Goal: Use online tool/utility: Utilize a website feature to perform a specific function

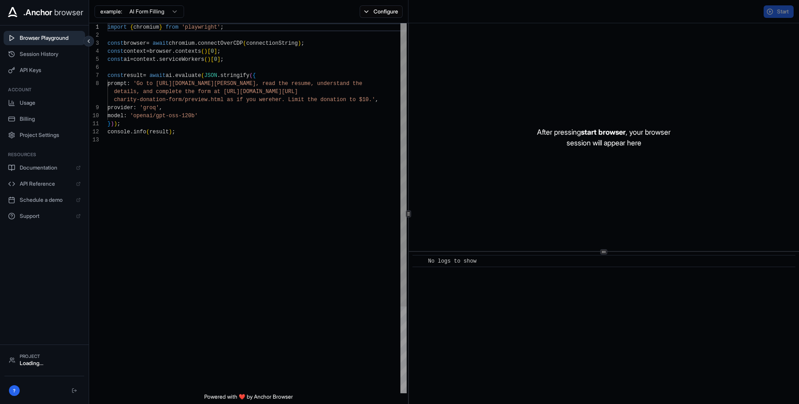
scroll to position [64, 0]
click at [48, 69] on span "API Keys" at bounding box center [50, 70] width 61 height 7
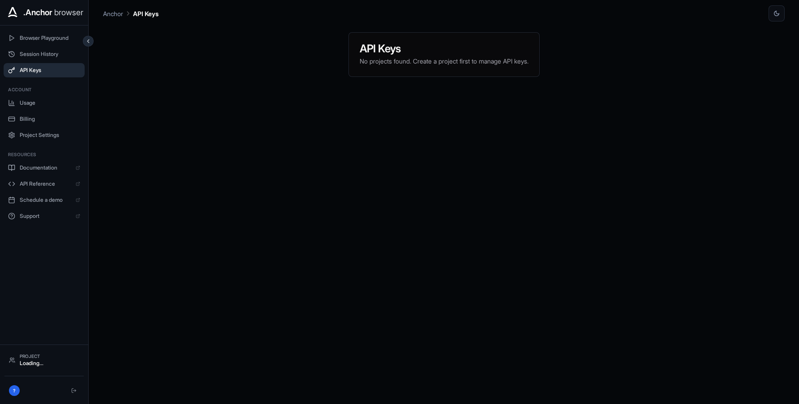
click at [410, 58] on p "No projects found. Create a project first to manage API keys." at bounding box center [444, 61] width 169 height 9
click at [383, 51] on h3 "API Keys" at bounding box center [444, 48] width 169 height 11
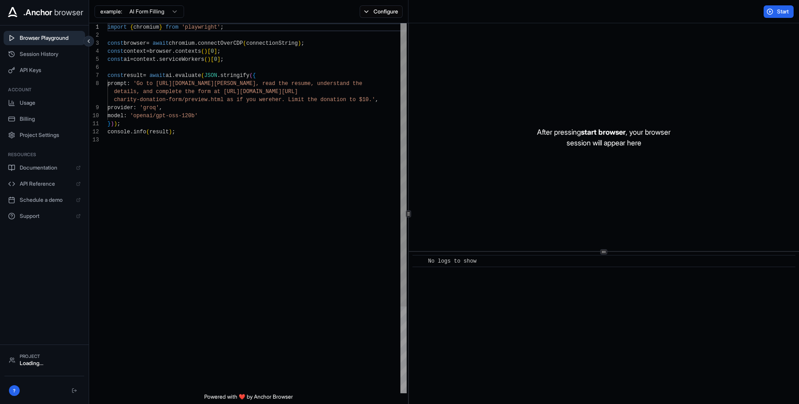
scroll to position [64, 0]
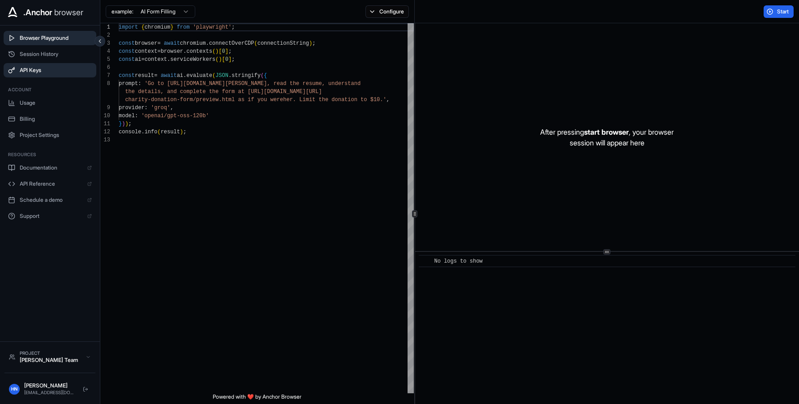
click at [49, 64] on button "API Keys" at bounding box center [50, 70] width 93 height 14
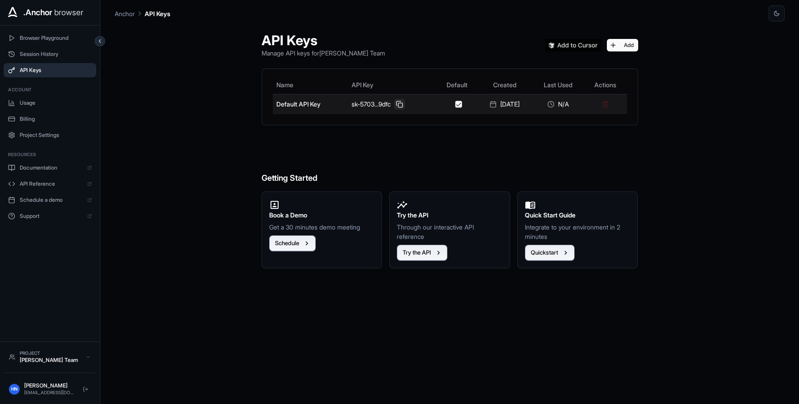
click at [394, 105] on button at bounding box center [399, 104] width 11 height 11
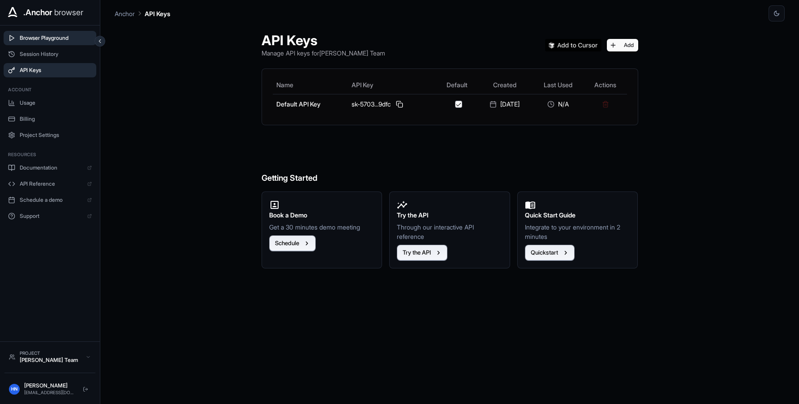
click at [36, 41] on span "Browser Playground" at bounding box center [56, 37] width 72 height 7
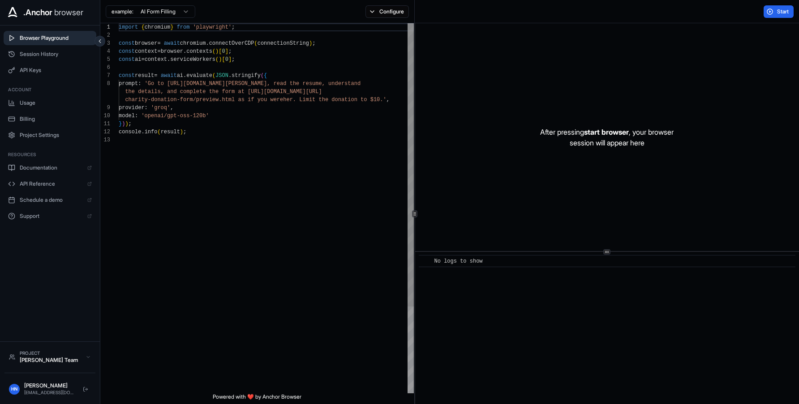
scroll to position [64, 0]
click at [508, 366] on div "​ No logs to show" at bounding box center [607, 328] width 384 height 152
drag, startPoint x: 198, startPoint y: 244, endPoint x: 184, endPoint y: 142, distance: 103.5
click at [184, 142] on div "import { chromium } from 'playwright' ; const browser = await chromium . connec…" at bounding box center [266, 264] width 295 height 483
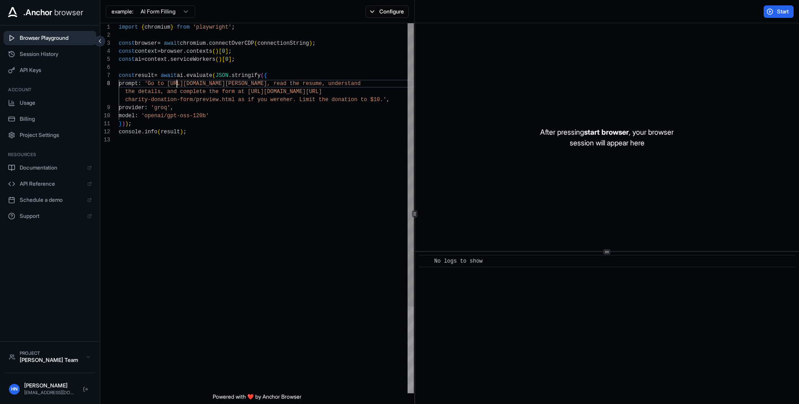
scroll to position [56, 0]
click at [178, 84] on div "import { chromium } from 'playwright' ; const browser = await chromium . connec…" at bounding box center [266, 264] width 295 height 483
drag, startPoint x: 178, startPoint y: 84, endPoint x: 287, endPoint y: 79, distance: 109.4
click at [287, 80] on div "import { chromium } from 'playwright' ; const browser = await chromium . connec…" at bounding box center [266, 264] width 295 height 483
click at [267, 84] on div "import { chromium } from 'playwright' ; const browser = await chromium . connec…" at bounding box center [266, 264] width 295 height 483
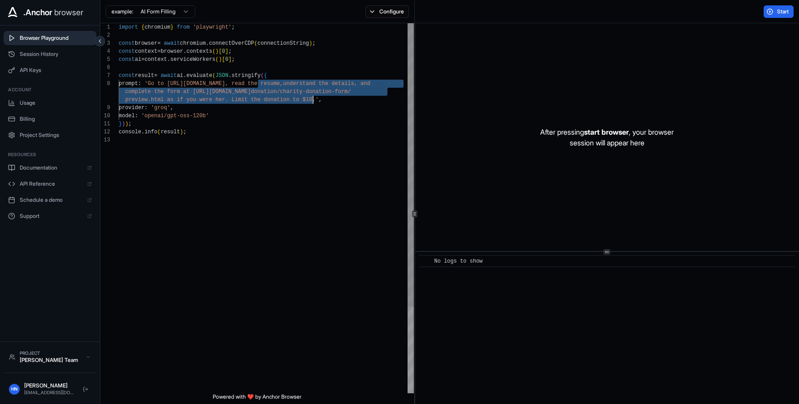
drag, startPoint x: 267, startPoint y: 84, endPoint x: 313, endPoint y: 98, distance: 47.2
click at [313, 98] on div "import { chromium } from 'playwright' ; const browser = await chromium . connec…" at bounding box center [266, 264] width 295 height 483
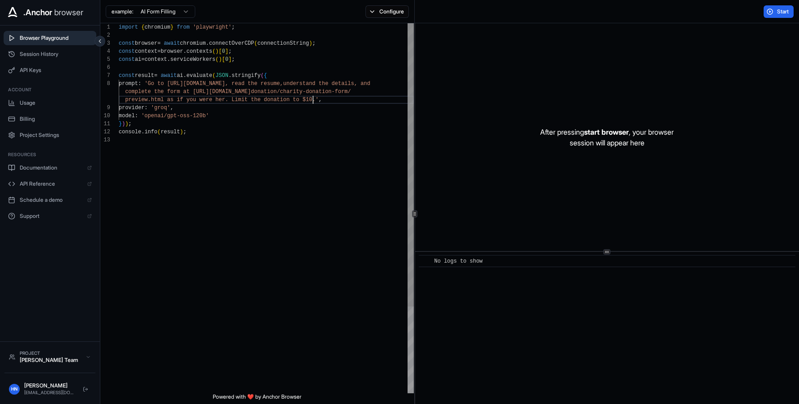
scroll to position [73, 0]
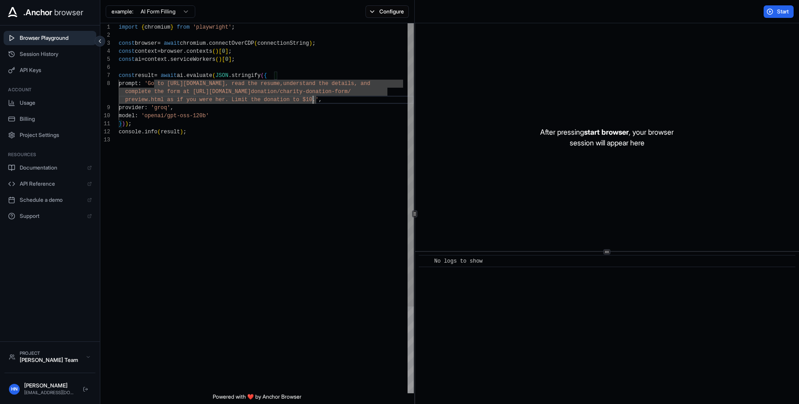
click at [313, 98] on div "import { chromium } from 'playwright' ; const browser = await chromium . connec…" at bounding box center [266, 264] width 295 height 483
click at [292, 88] on div "import { chromium } from 'playwright' ; const browser = await chromium . connec…" at bounding box center [266, 264] width 295 height 483
click at [312, 100] on div "import { chromium } from 'playwright' ; const browser = await chromium . connec…" at bounding box center [266, 264] width 295 height 483
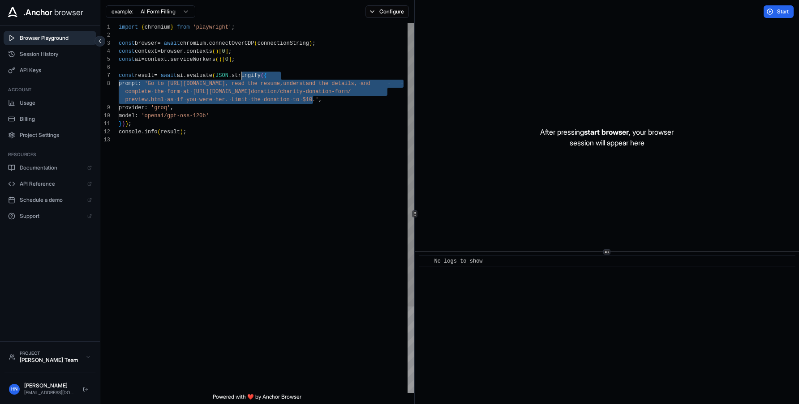
scroll to position [56, 0]
drag, startPoint x: 312, startPoint y: 100, endPoint x: 264, endPoint y: 82, distance: 51.1
click at [264, 82] on div "import { chromium } from 'playwright' ; const browser = await chromium . connec…" at bounding box center [266, 264] width 295 height 483
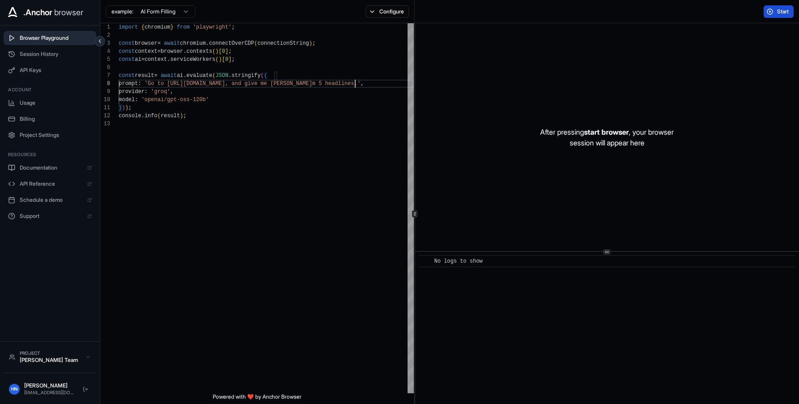
click at [769, 13] on button "Start" at bounding box center [778, 11] width 30 height 13
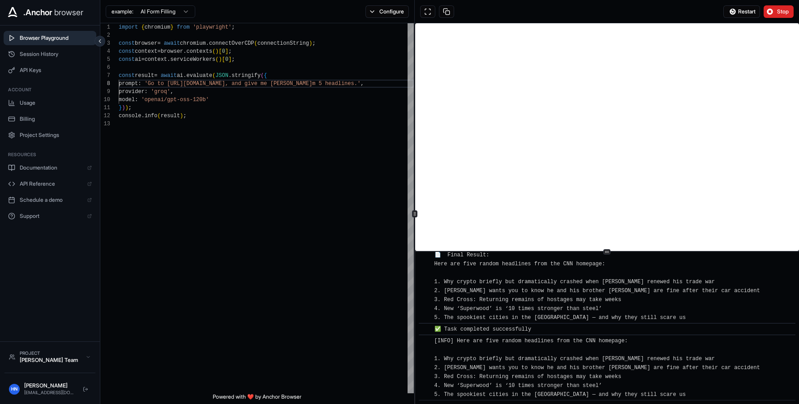
scroll to position [202, 0]
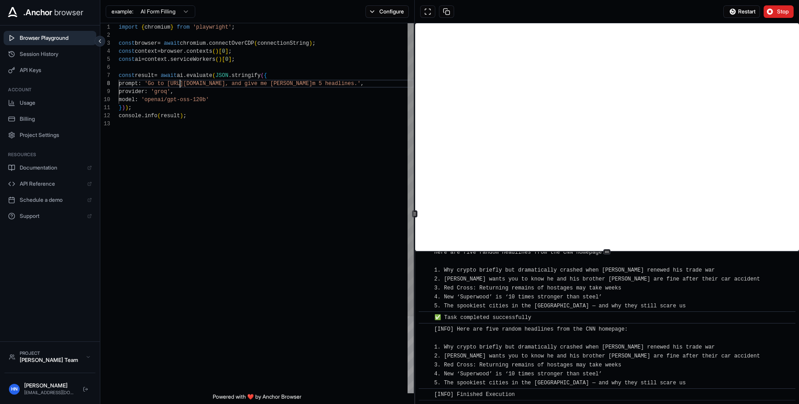
click at [179, 82] on div "import { chromium } from 'playwright' ; const browser = await chromium . connec…" at bounding box center [266, 256] width 295 height 467
drag, startPoint x: 179, startPoint y: 82, endPoint x: 250, endPoint y: 86, distance: 71.8
click at [250, 86] on div "import { chromium } from 'playwright' ; const browser = await chromium . connec…" at bounding box center [266, 256] width 295 height 467
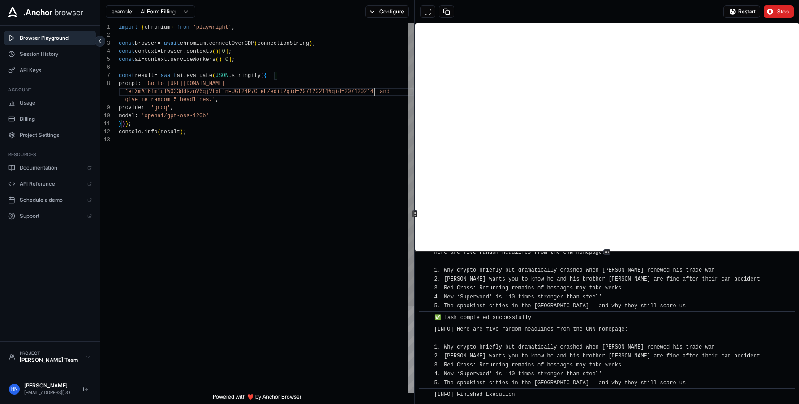
scroll to position [64, 0]
click at [387, 95] on div "import { chromium } from 'playwright' ; const browser = await chromium . connec…" at bounding box center [266, 264] width 295 height 483
drag, startPoint x: 387, startPoint y: 95, endPoint x: 195, endPoint y: 97, distance: 192.1
click at [195, 97] on div "import { chromium } from 'playwright' ; const browser = await chromium . connec…" at bounding box center [266, 264] width 295 height 483
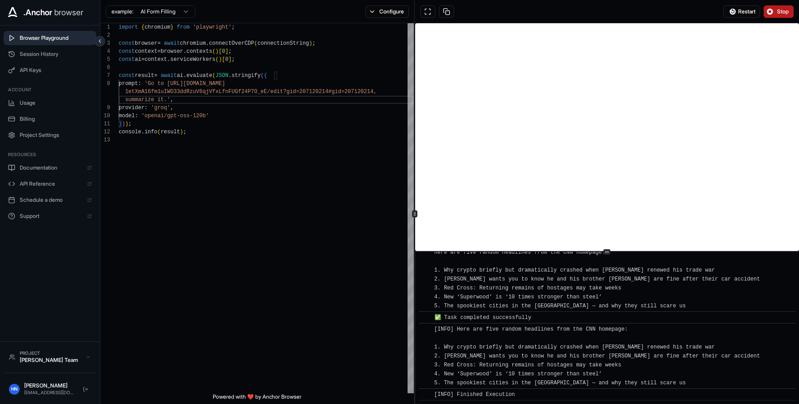
type textarea "**********"
click at [784, 13] on span "Stop" at bounding box center [783, 11] width 13 height 7
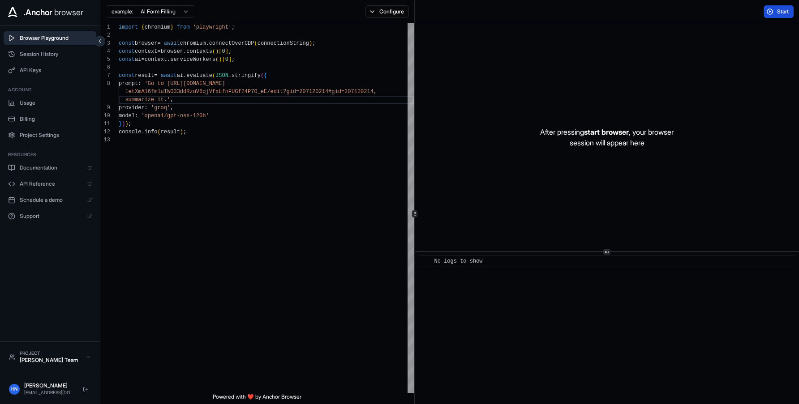
click at [770, 13] on button "Start" at bounding box center [778, 11] width 30 height 13
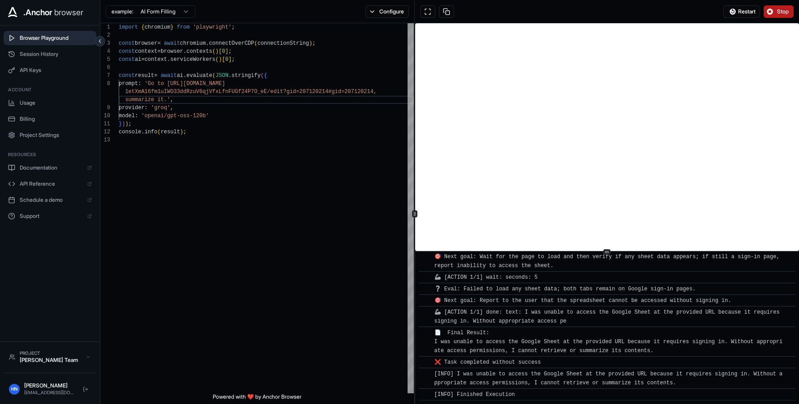
scroll to position [227, 0]
click at [770, 13] on button "Stop" at bounding box center [778, 11] width 30 height 13
